Goal: Task Accomplishment & Management: Manage account settings

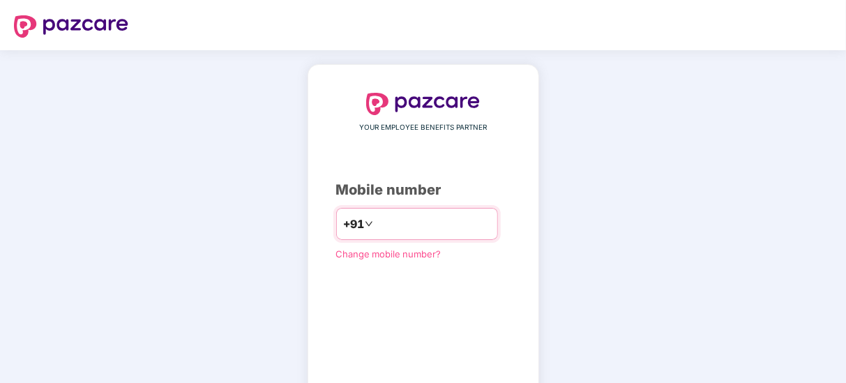
scroll to position [79, 0]
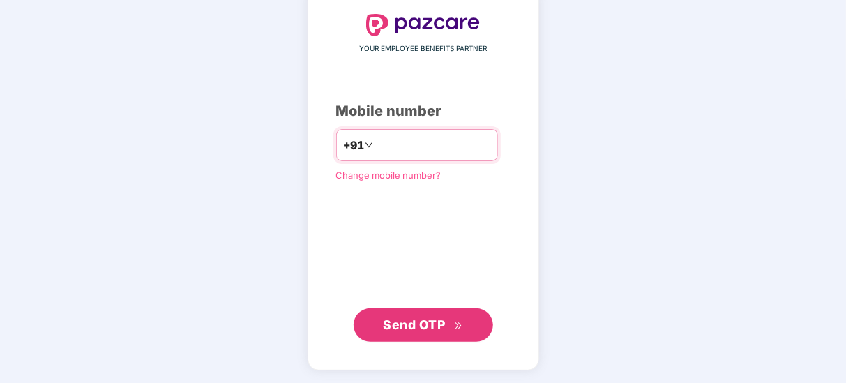
type input "**********"
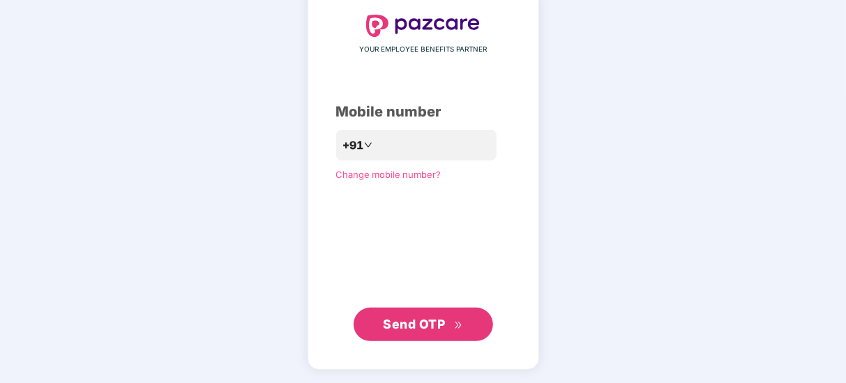
click at [432, 317] on span "Send OTP" at bounding box center [414, 324] width 62 height 15
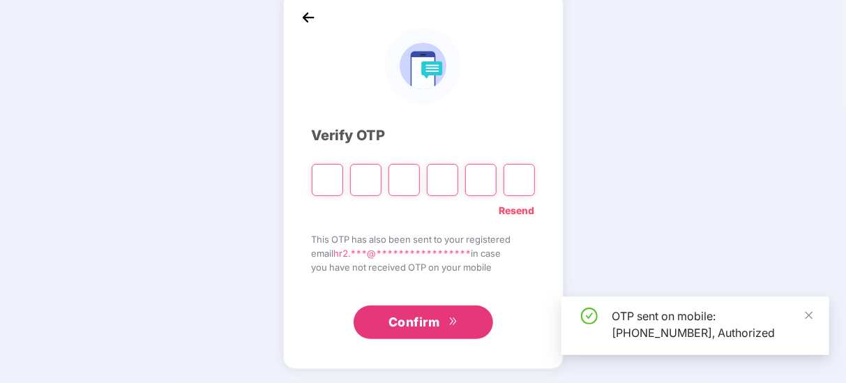
scroll to position [72, 0]
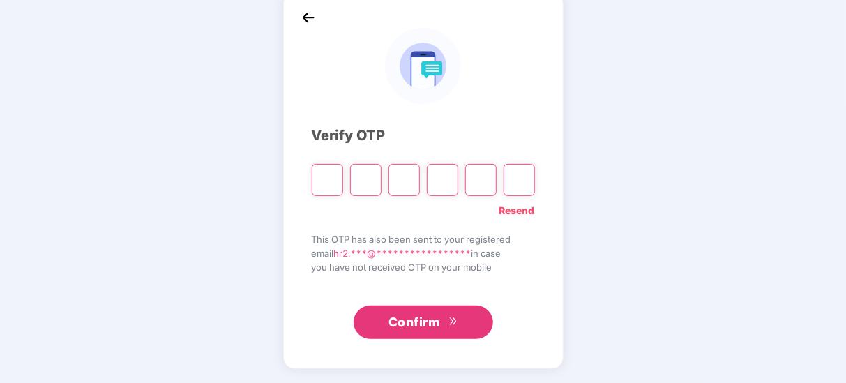
click at [323, 187] on input "Please enter verification code. Digit 1" at bounding box center [327, 180] width 31 height 32
type input "*"
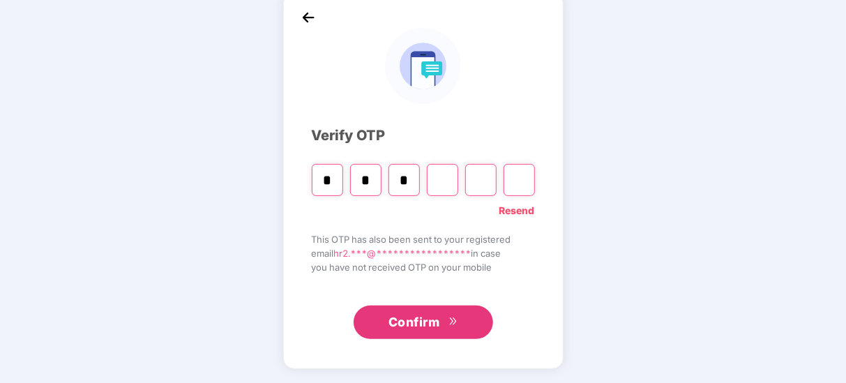
type input "*"
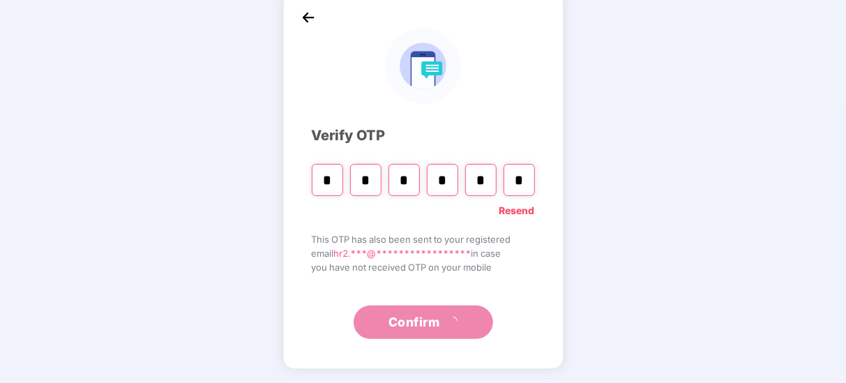
scroll to position [0, 0]
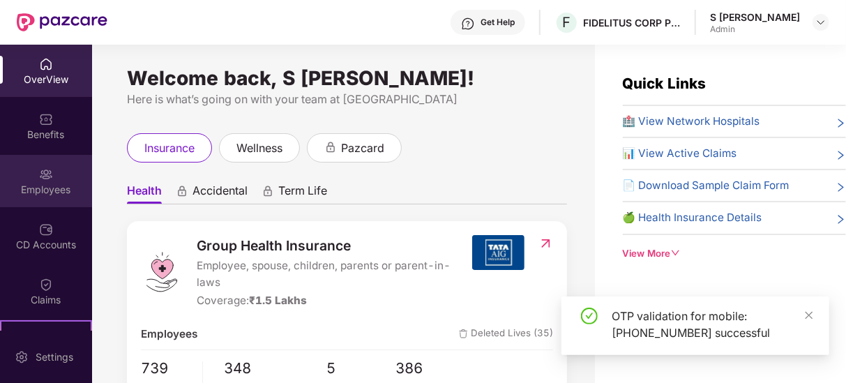
click at [45, 199] on div "Employees" at bounding box center [46, 181] width 92 height 52
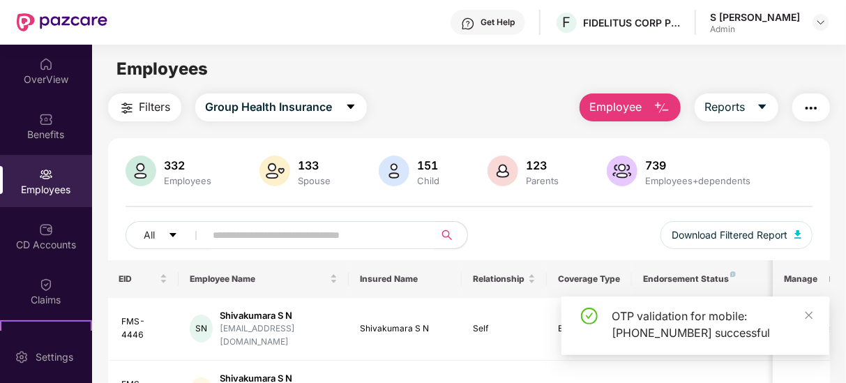
click at [278, 236] on input "text" at bounding box center [314, 235] width 202 height 21
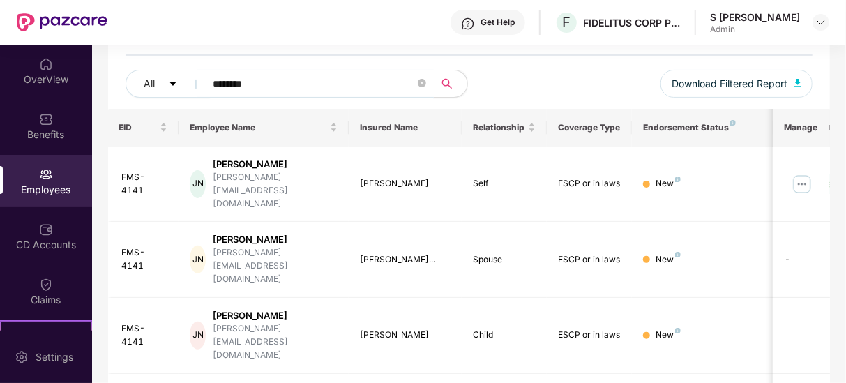
scroll to position [167, 0]
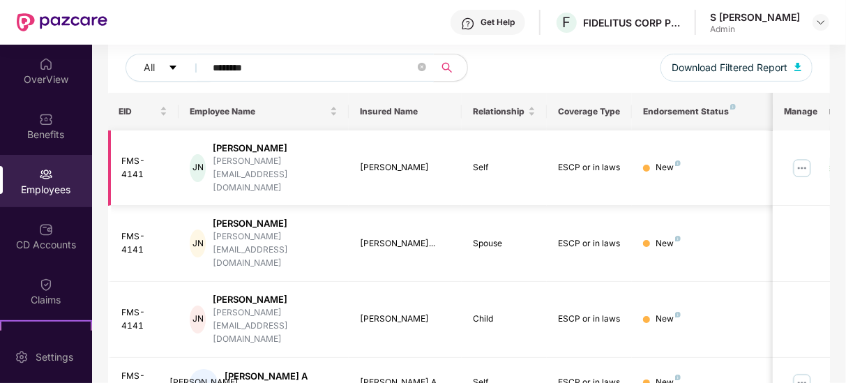
type input "********"
click at [798, 161] on img at bounding box center [802, 168] width 22 height 22
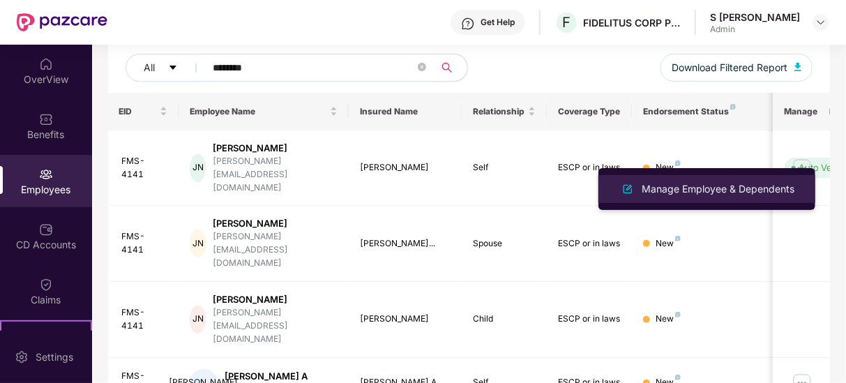
click at [734, 177] on li "Manage Employee & Dependents" at bounding box center [706, 189] width 217 height 28
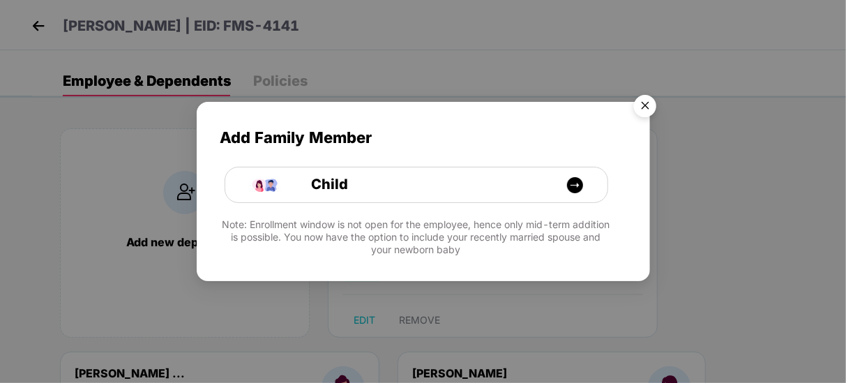
click at [643, 104] on img "Close" at bounding box center [644, 108] width 39 height 39
